Goal: Task Accomplishment & Management: Manage account settings

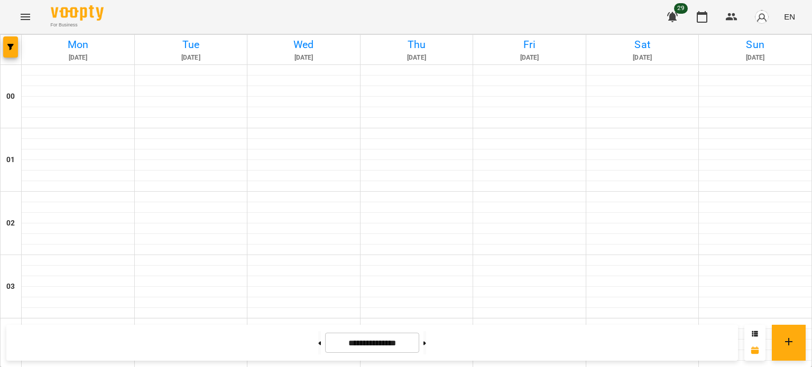
scroll to position [968, 0]
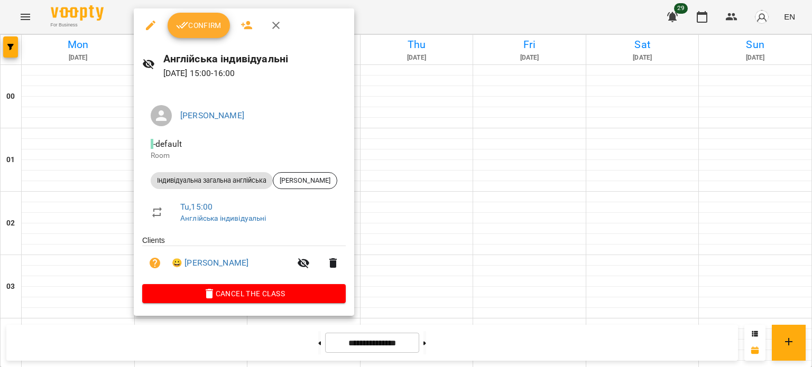
click at [193, 9] on div "Confirm" at bounding box center [244, 25] width 220 height 34
click at [198, 26] on span "Confirm" at bounding box center [198, 25] width 45 height 13
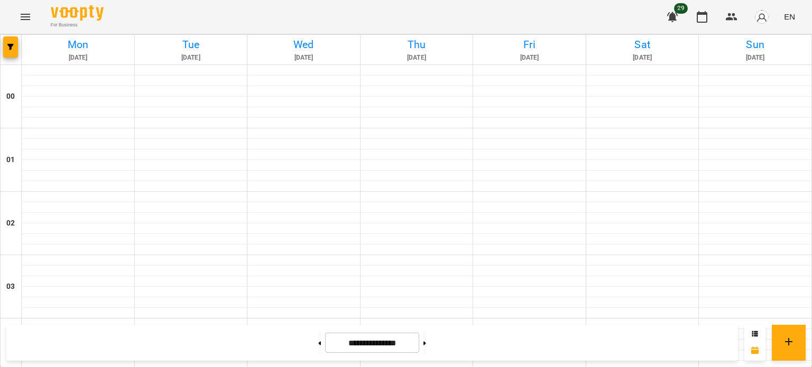
scroll to position [877, 0]
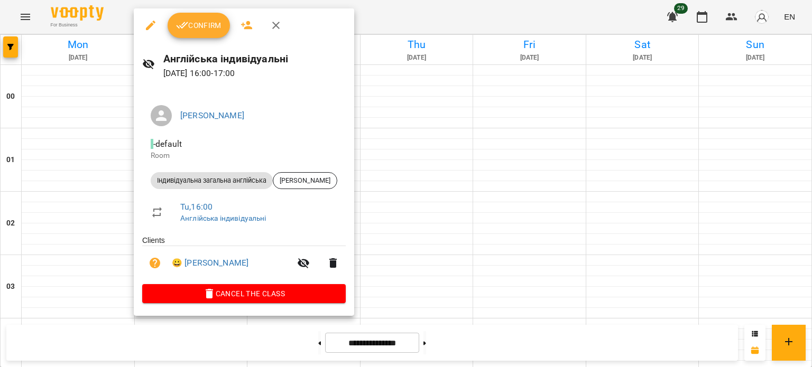
click at [205, 35] on button "Confirm" at bounding box center [199, 25] width 62 height 25
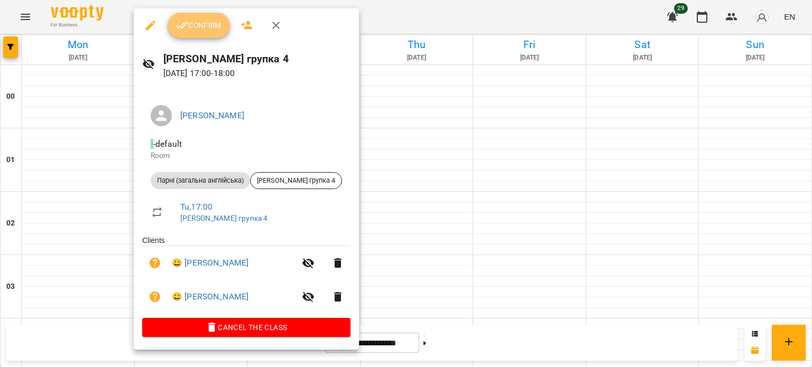
click at [203, 33] on button "Confirm" at bounding box center [199, 25] width 62 height 25
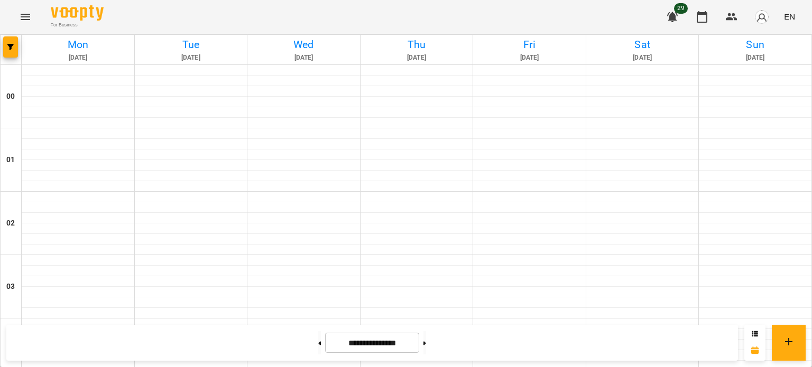
scroll to position [1100, 0]
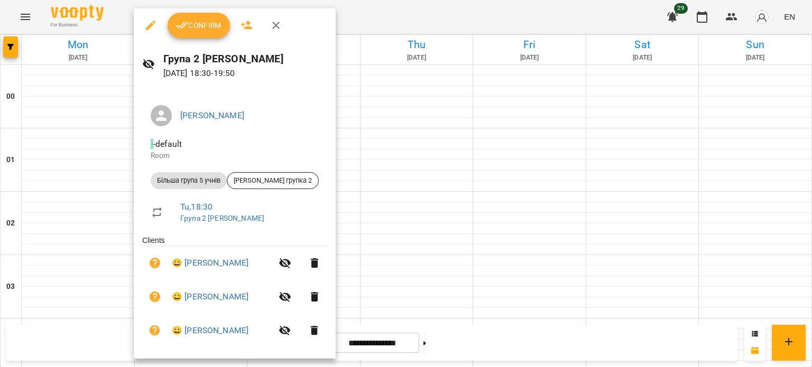
click at [199, 27] on span "Confirm" at bounding box center [198, 25] width 45 height 13
